Goal: Information Seeking & Learning: Find contact information

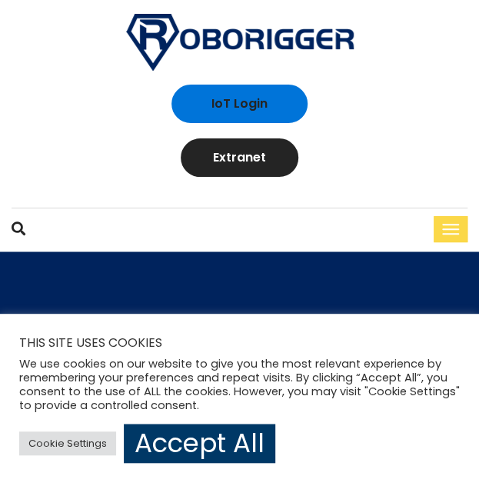
click at [445, 227] on button "button" at bounding box center [451, 229] width 34 height 26
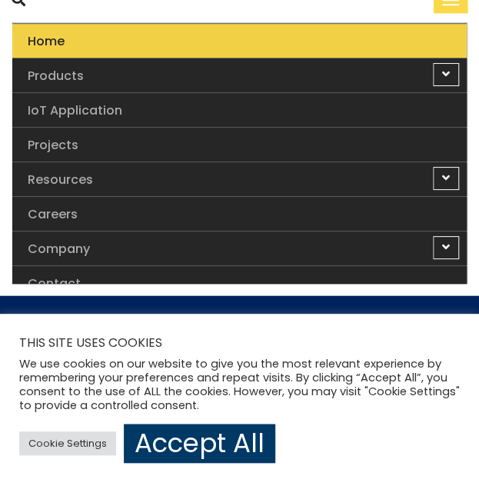
scroll to position [231, 0]
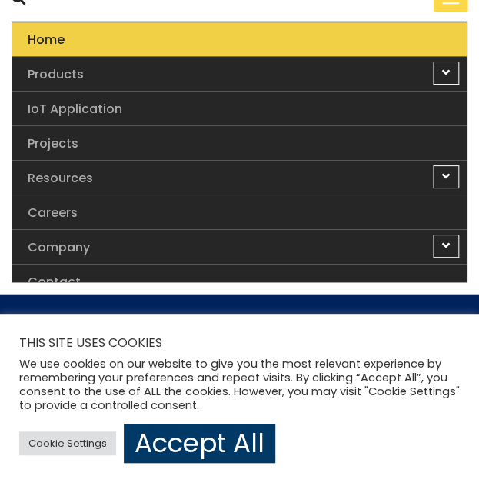
click at [374, 264] on link "Resources" at bounding box center [239, 281] width 455 height 34
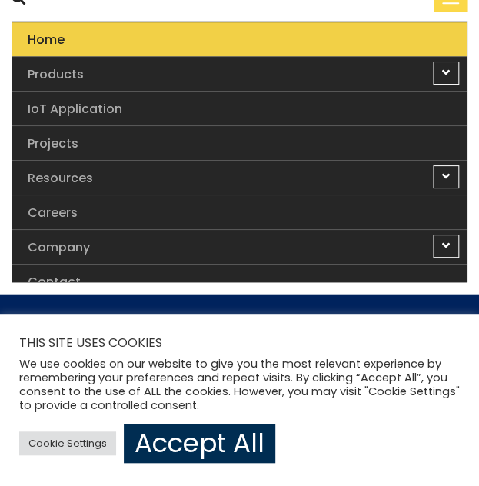
drag, startPoint x: 163, startPoint y: 445, endPoint x: 185, endPoint y: 421, distance: 32.7
click at [165, 445] on link "Accept All" at bounding box center [200, 443] width 152 height 39
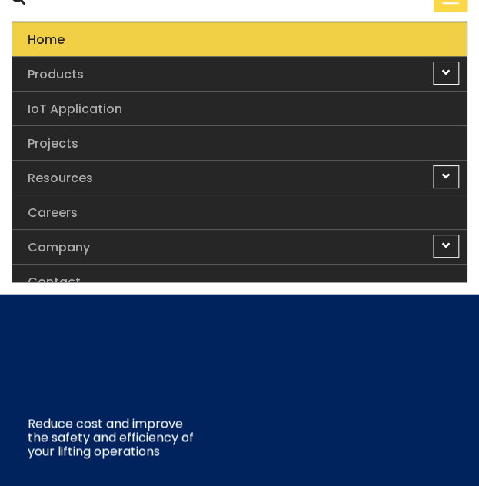
click at [251, 269] on link "Resources" at bounding box center [239, 281] width 455 height 34
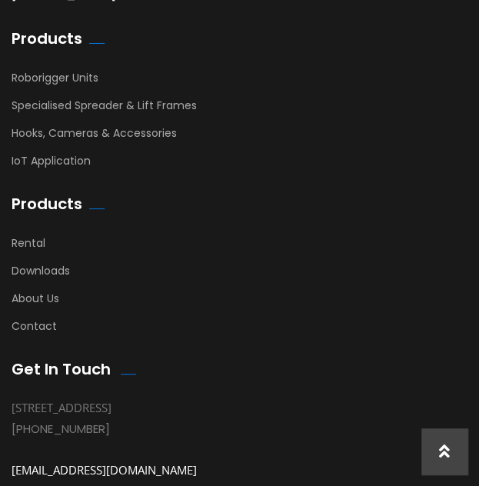
scroll to position [8563, 0]
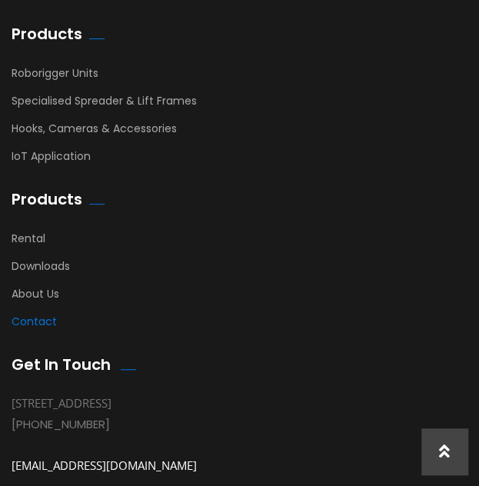
click at [41, 314] on link "Contact" at bounding box center [34, 325] width 45 height 23
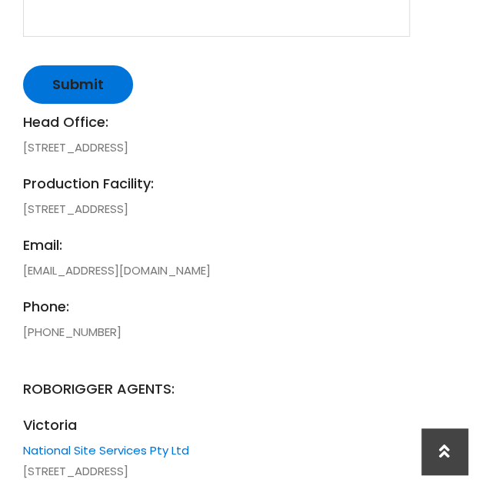
scroll to position [1307, 0]
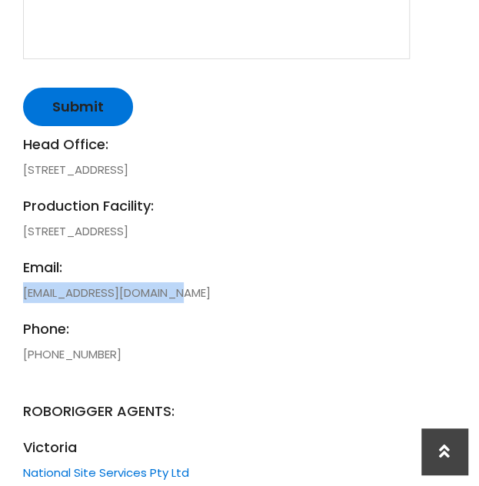
drag, startPoint x: 26, startPoint y: 291, endPoint x: 181, endPoint y: 293, distance: 155.4
click at [181, 293] on li "email: [EMAIL_ADDRESS][DOMAIN_NAME]" at bounding box center [216, 280] width 387 height 46
copy li "[EMAIL_ADDRESS][DOMAIN_NAME]"
